Goal: Task Accomplishment & Management: Complete application form

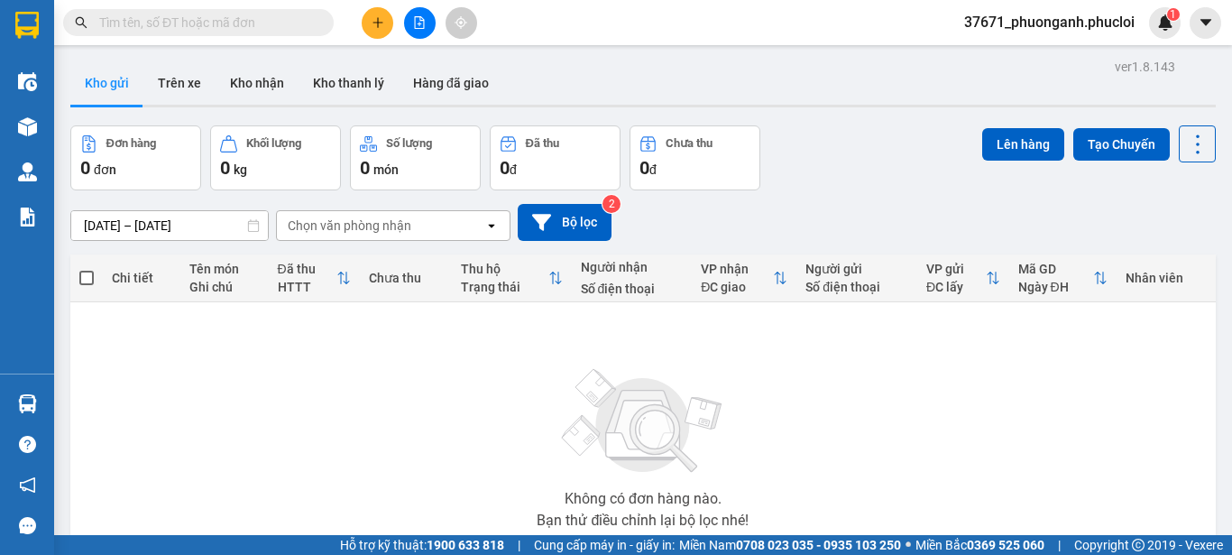
click at [376, 23] on icon "plus" at bounding box center [378, 22] width 10 height 1
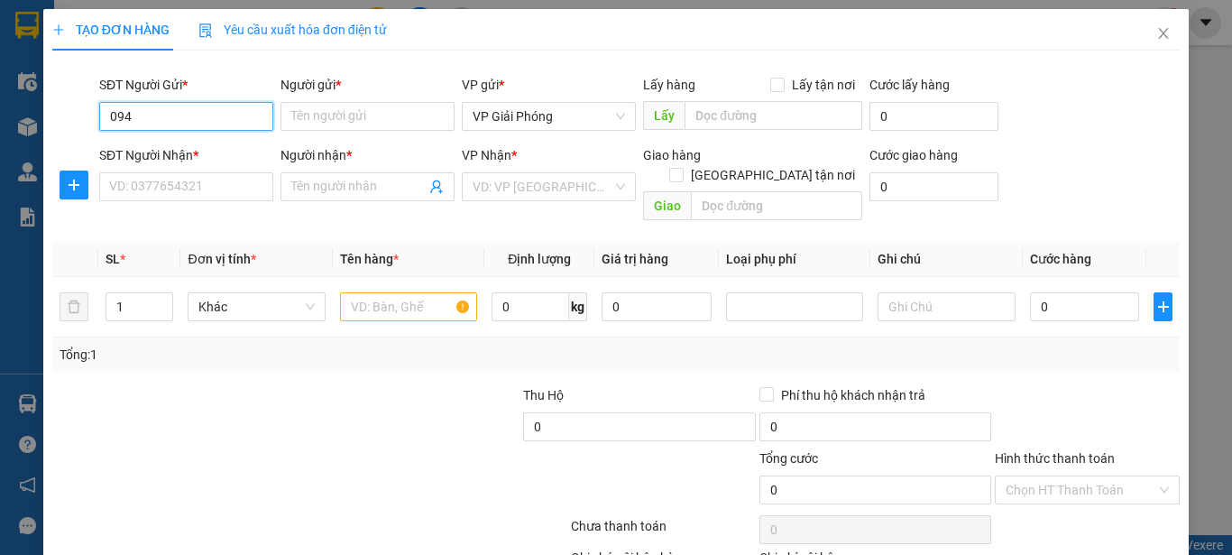
click at [157, 119] on input "094" at bounding box center [186, 116] width 174 height 29
type input "0948289399"
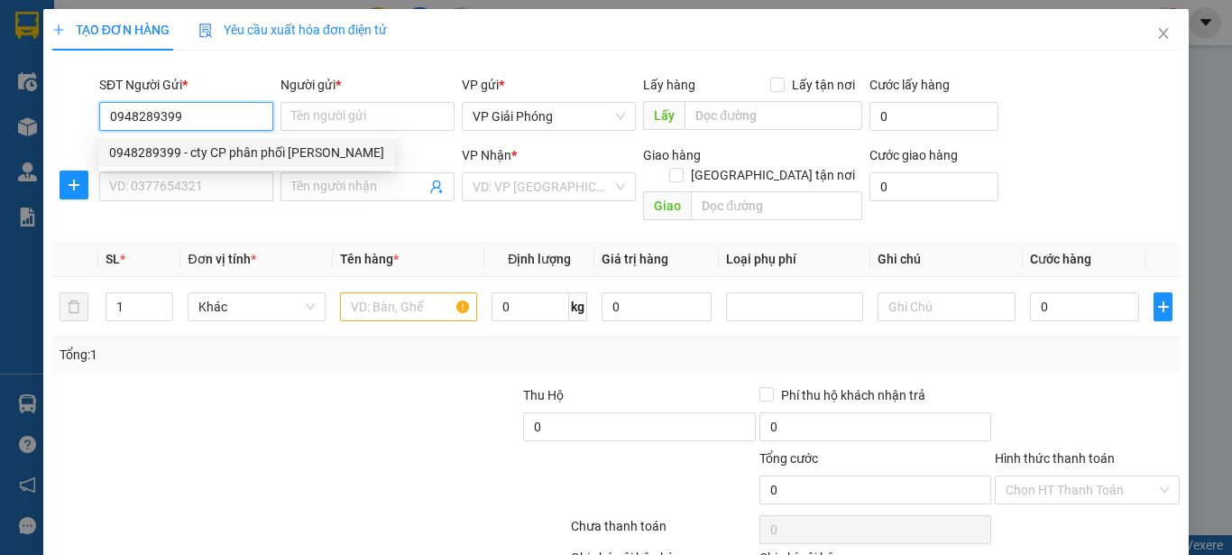
click at [208, 149] on div "0948289399 - cty CP phân phối Hera" at bounding box center [246, 153] width 275 height 20
type input "cty CP phân phối Hera"
type input "0948289399"
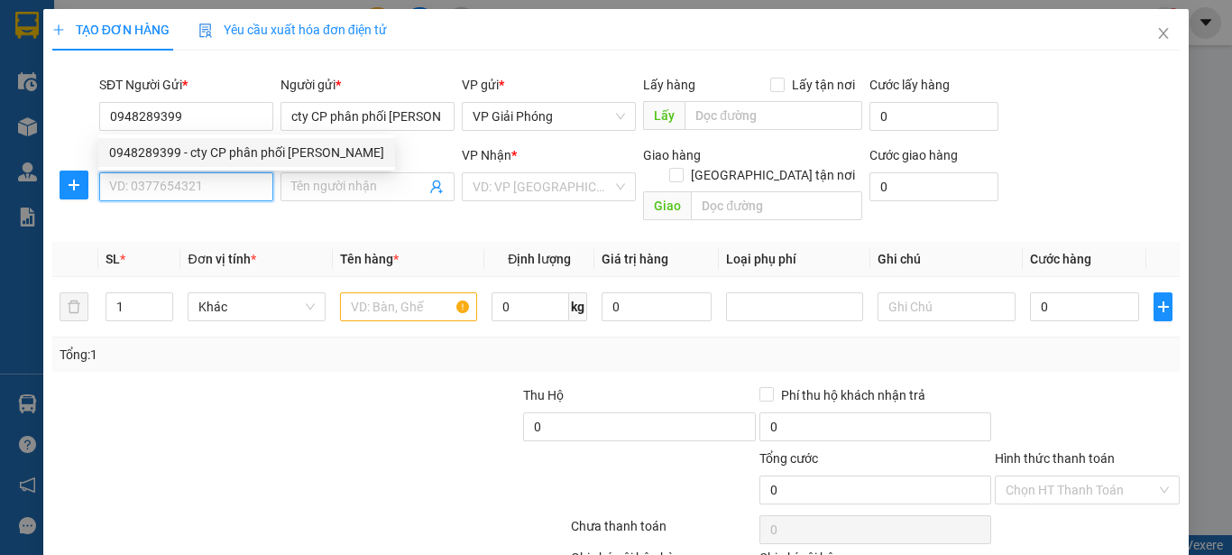
click at [204, 175] on input "SĐT Người Nhận *" at bounding box center [186, 186] width 174 height 29
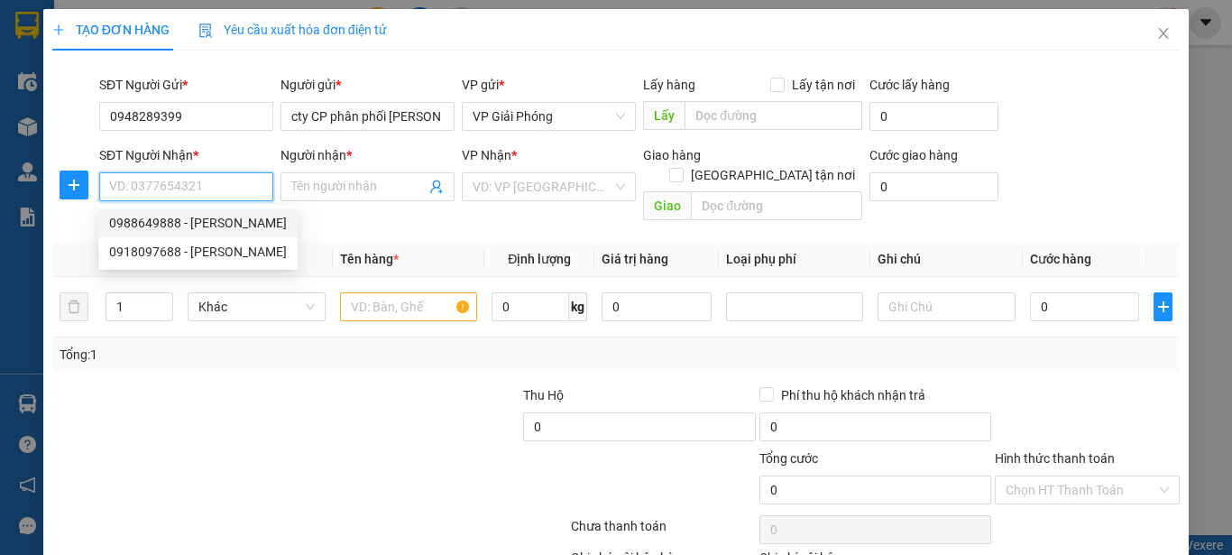
click at [214, 222] on div "0988649888 - HOÀNG DŨNG" at bounding box center [198, 223] width 178 height 20
type input "0988649888"
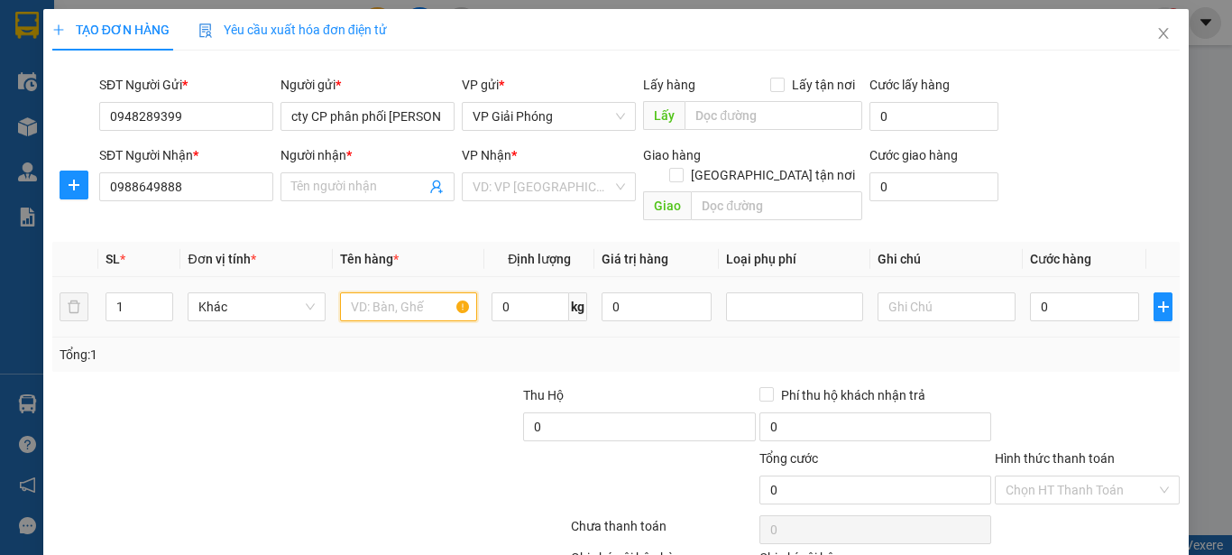
click at [391, 295] on input "text" at bounding box center [408, 306] width 137 height 29
type input "HOÀNG DŨNG"
type input "lk"
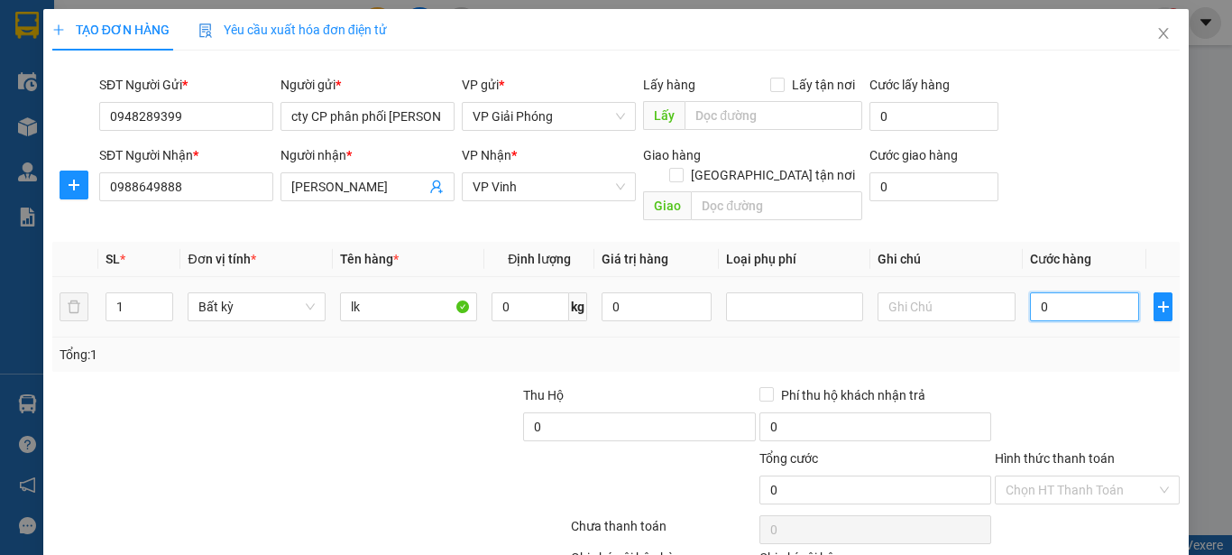
click at [1086, 292] on input "0" at bounding box center [1085, 306] width 110 height 29
type input "500"
type input "5.000"
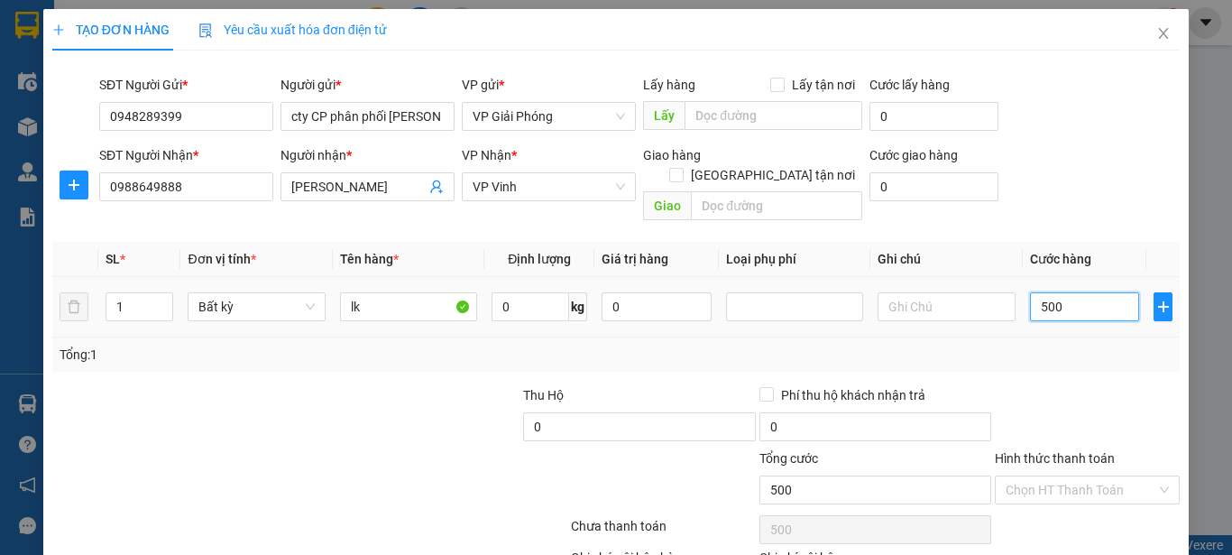
type input "5.000"
type input "50.000"
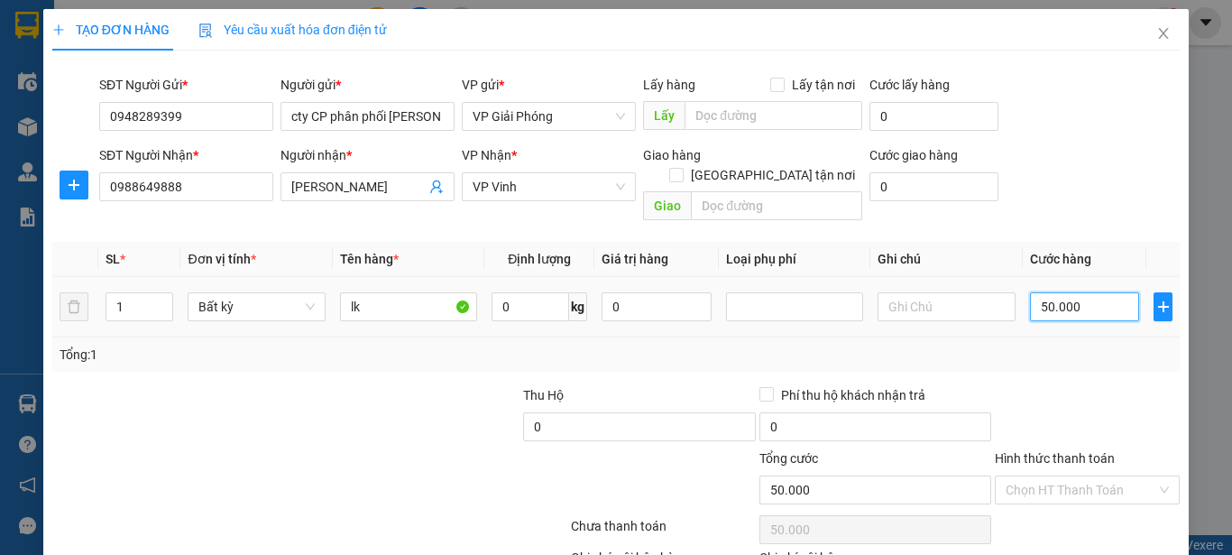
scroll to position [106, 0]
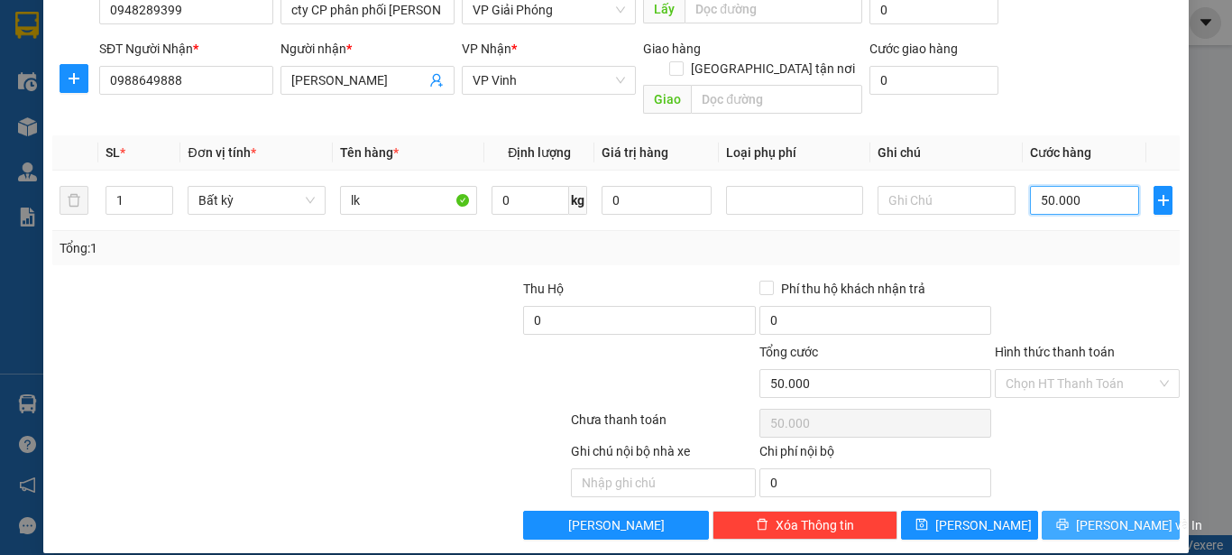
type input "50.000"
click at [1081, 511] on button "Lưu và In" at bounding box center [1111, 525] width 138 height 29
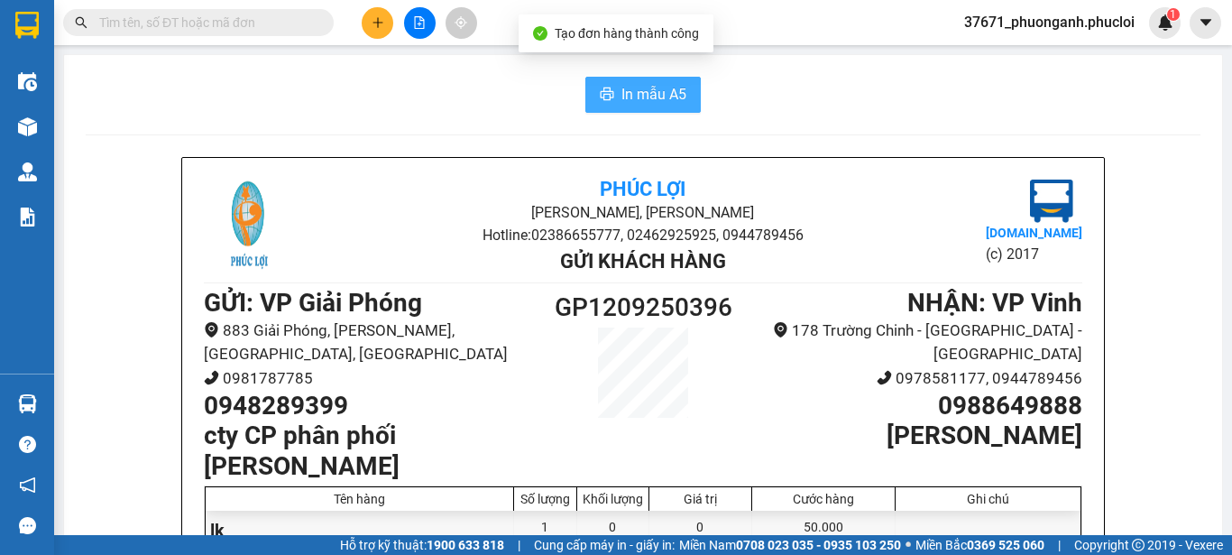
click at [676, 108] on button "In mẫu A5" at bounding box center [642, 95] width 115 height 36
